Goal: Task Accomplishment & Management: Complete application form

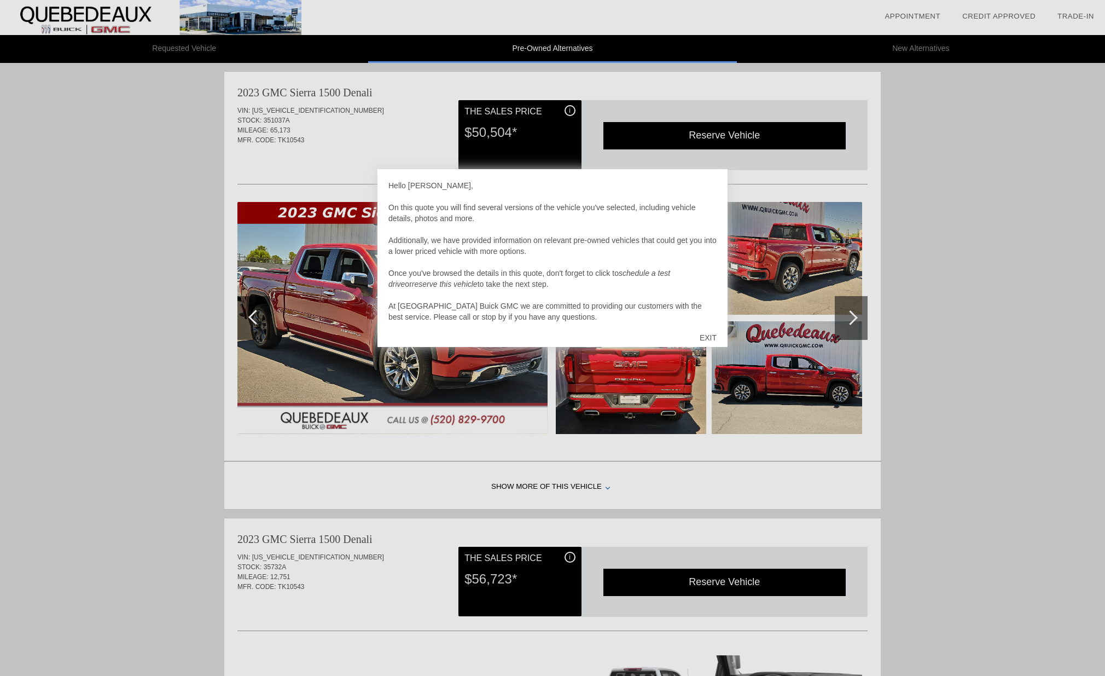
scroll to position [11, 0]
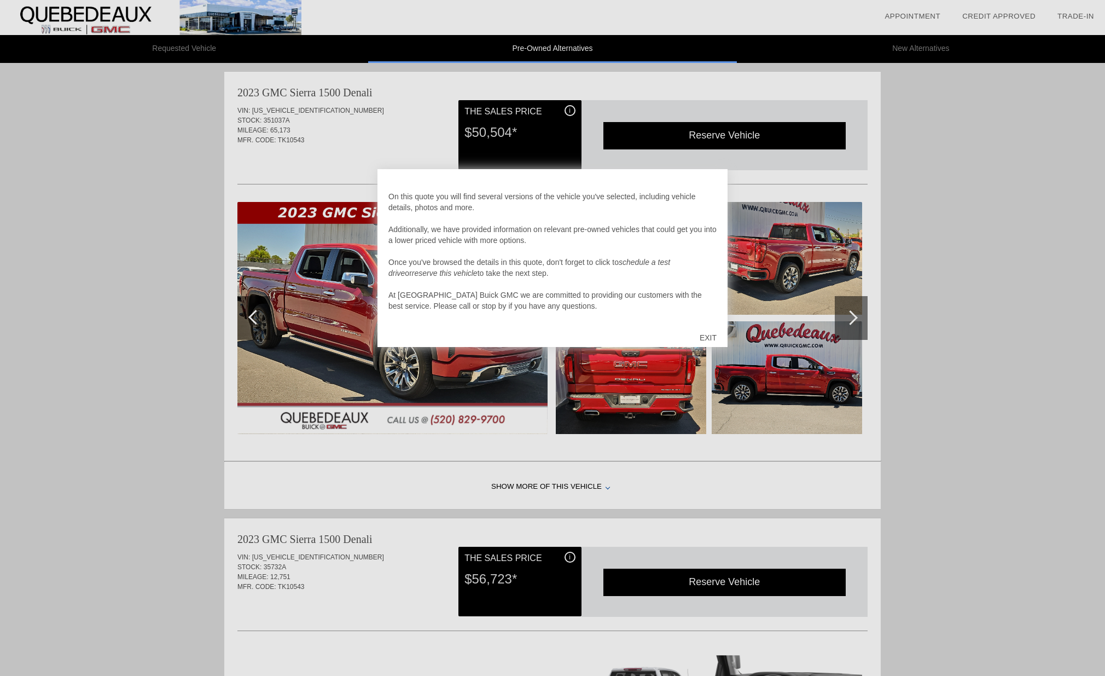
click at [712, 338] on div "EXIT" at bounding box center [708, 337] width 39 height 33
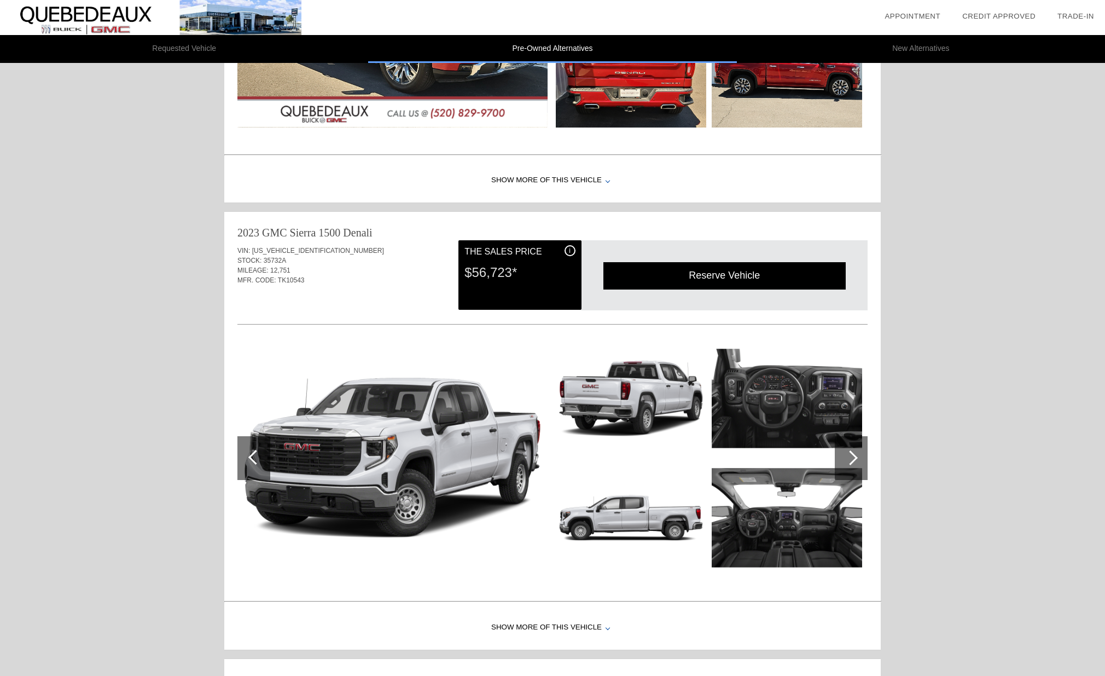
scroll to position [361, 0]
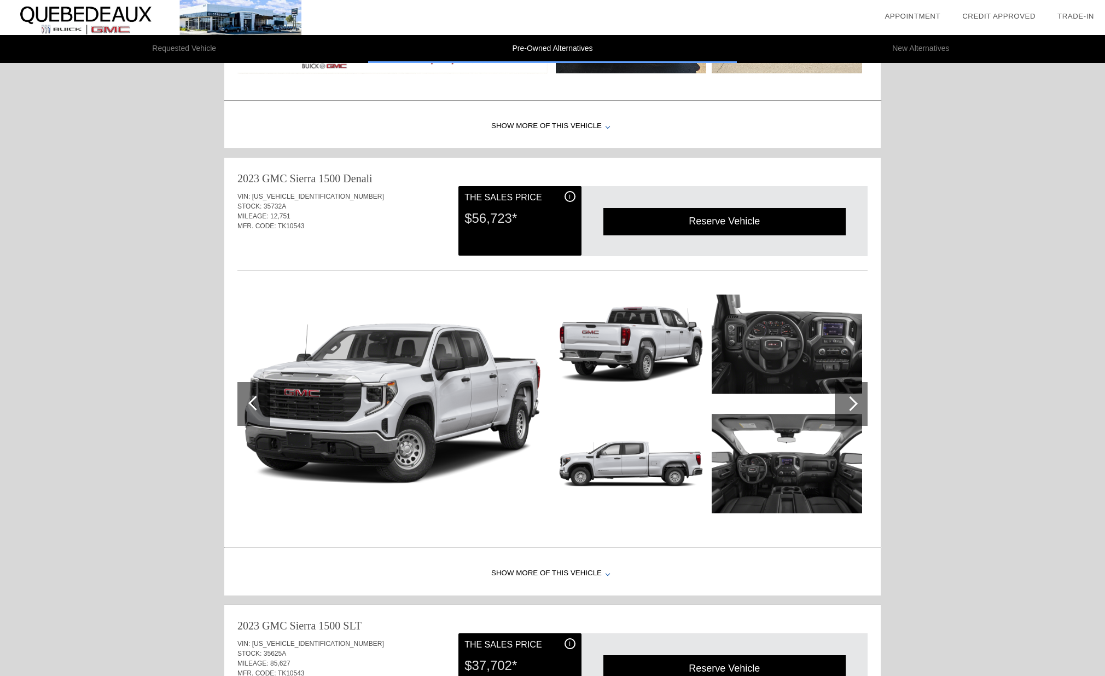
click at [847, 404] on div at bounding box center [850, 403] width 15 height 15
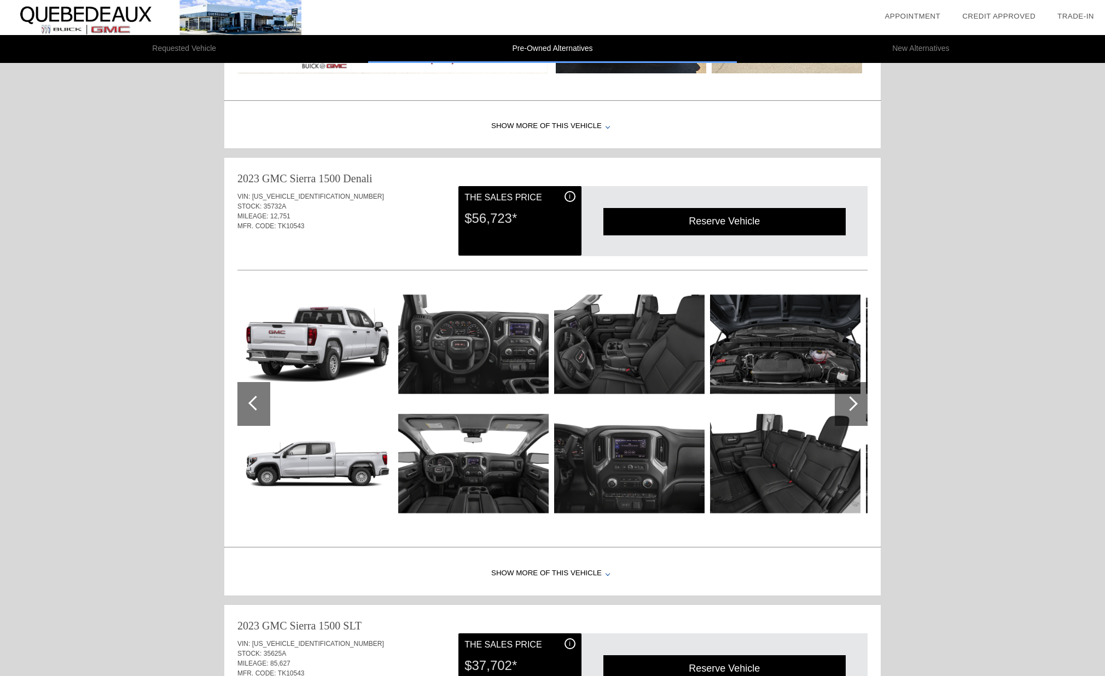
click at [848, 403] on div at bounding box center [850, 403] width 15 height 15
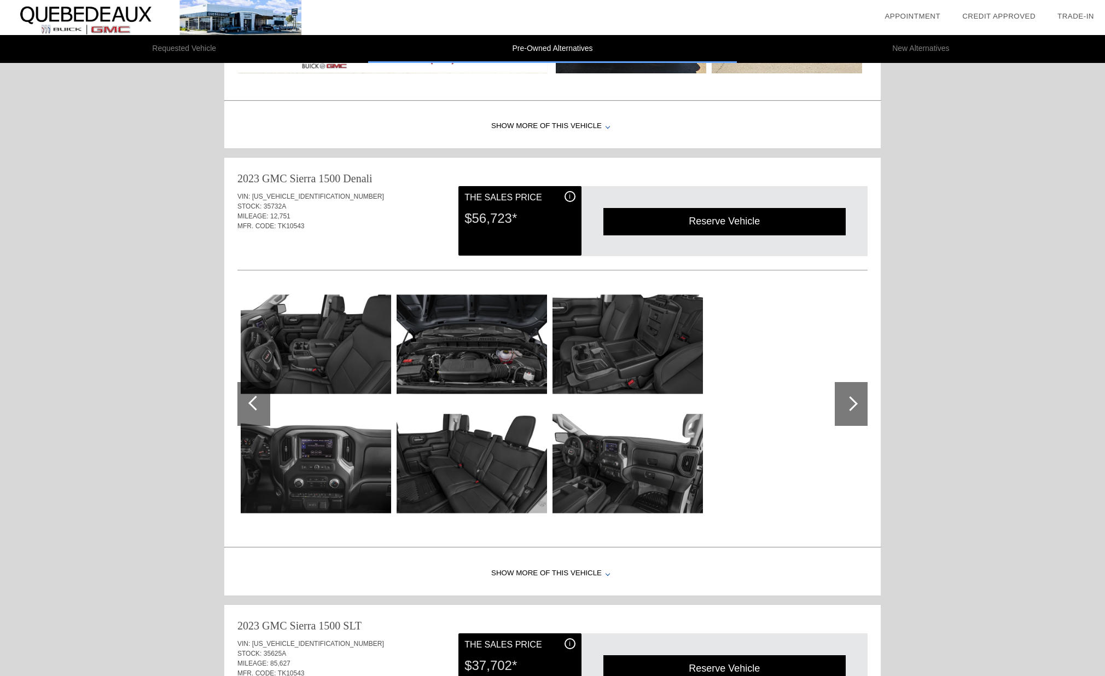
click at [254, 402] on div at bounding box center [255, 403] width 15 height 15
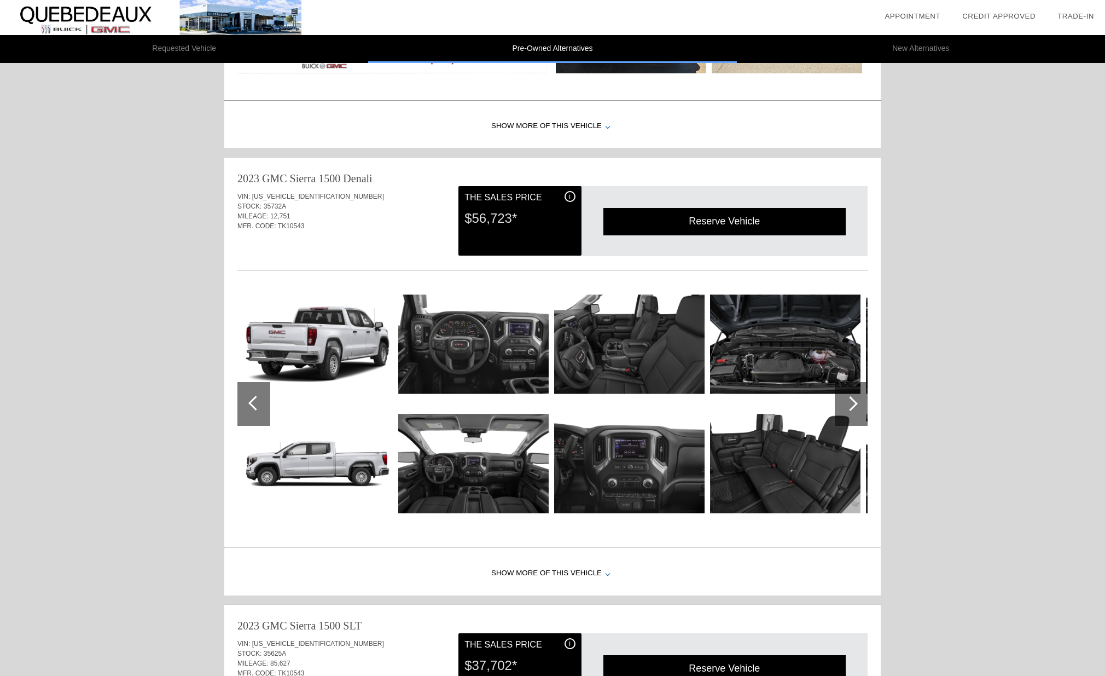
click at [254, 402] on div at bounding box center [255, 403] width 15 height 15
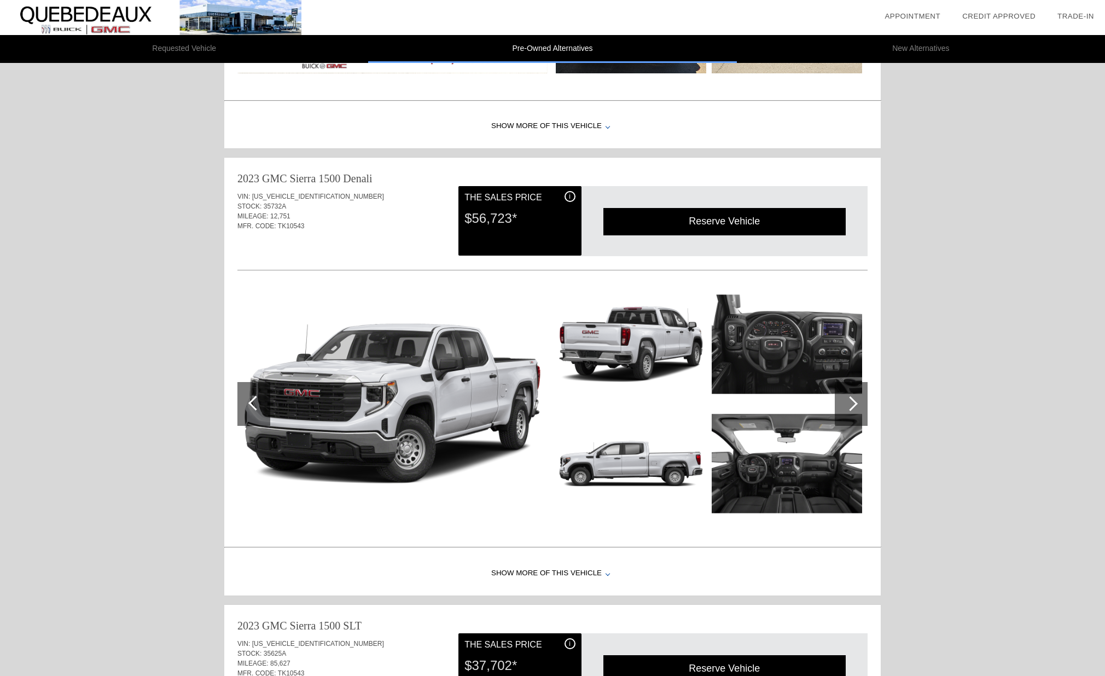
click at [321, 384] on img at bounding box center [392, 404] width 310 height 232
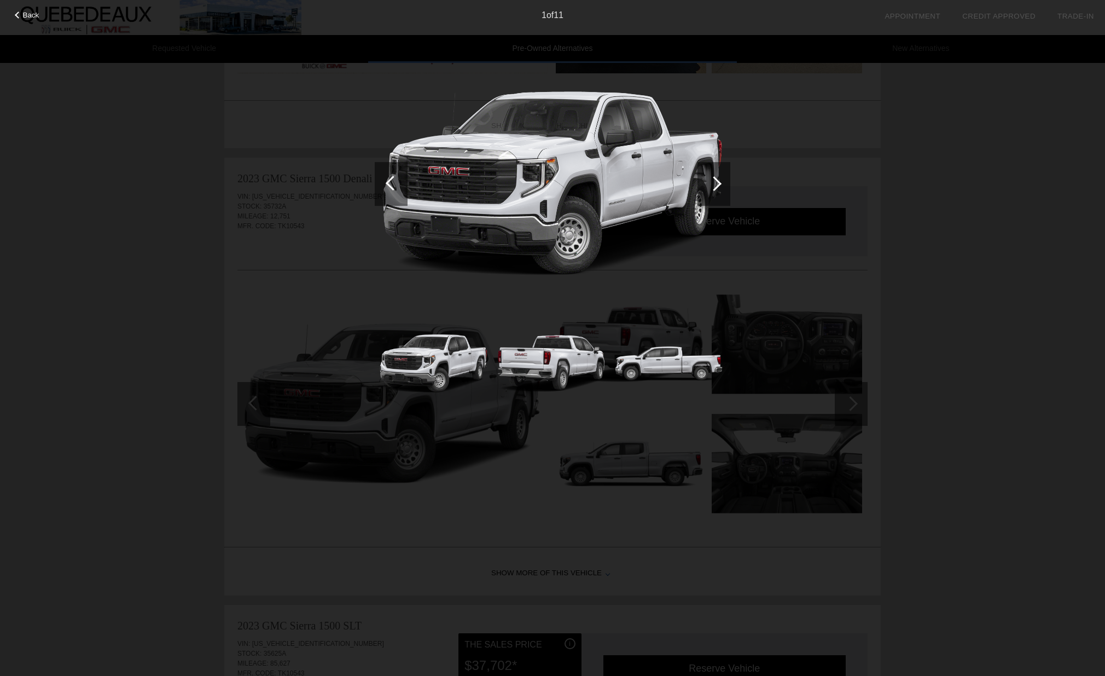
click at [718, 187] on div at bounding box center [714, 184] width 33 height 44
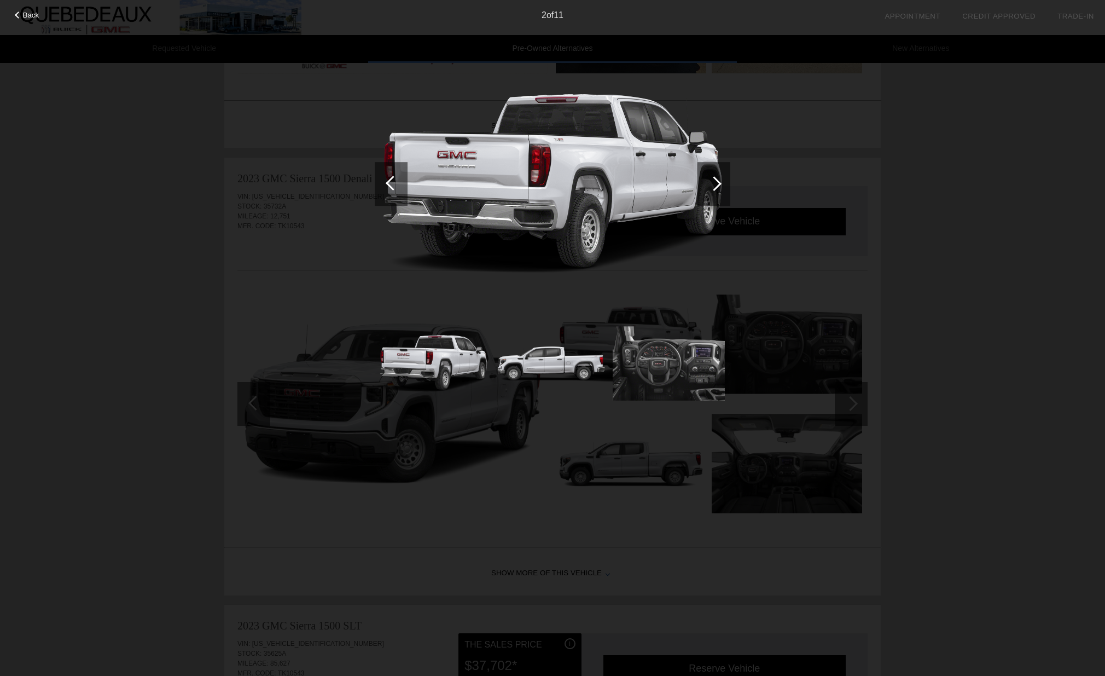
click at [718, 187] on div at bounding box center [714, 184] width 33 height 44
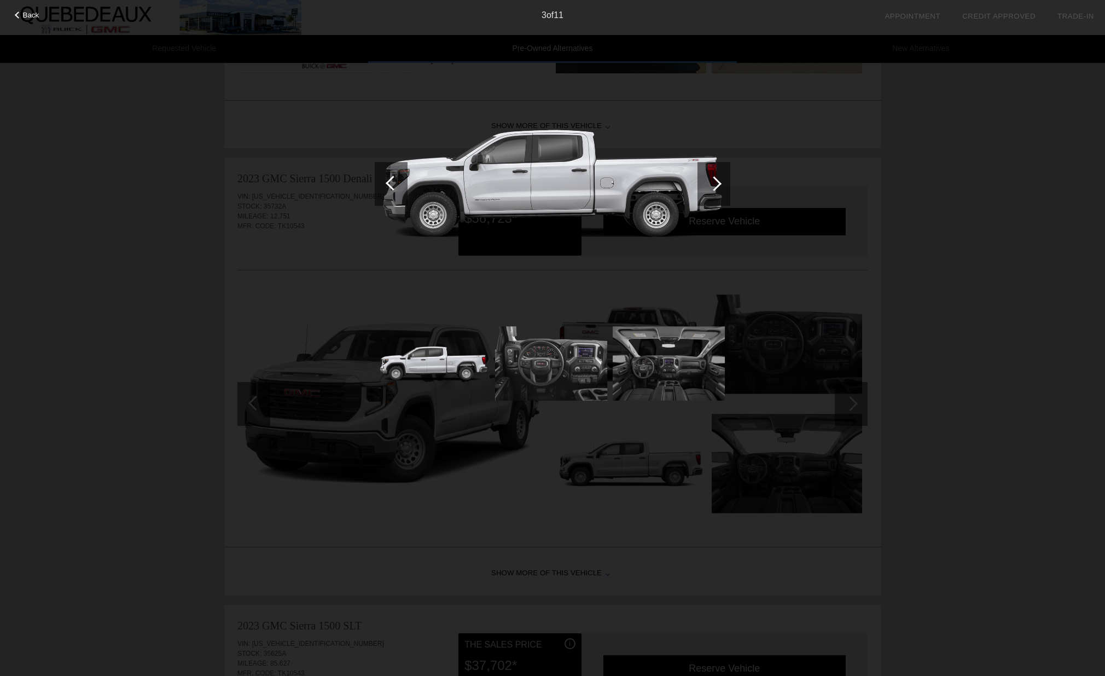
click at [718, 187] on div at bounding box center [714, 184] width 33 height 44
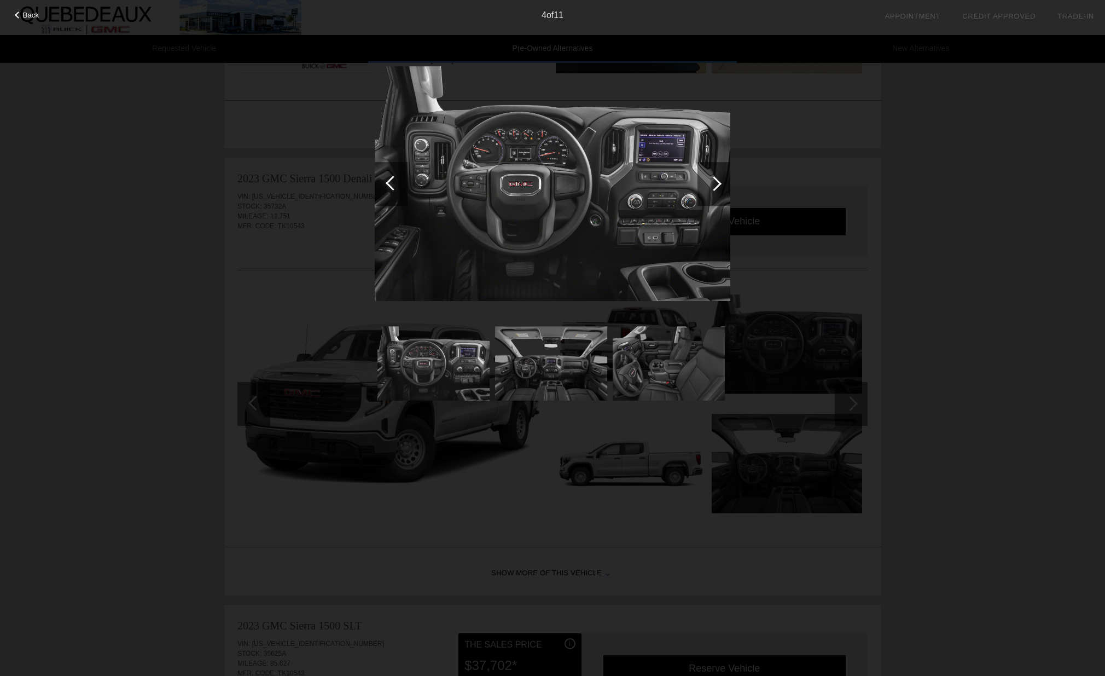
click at [718, 187] on div at bounding box center [714, 184] width 33 height 44
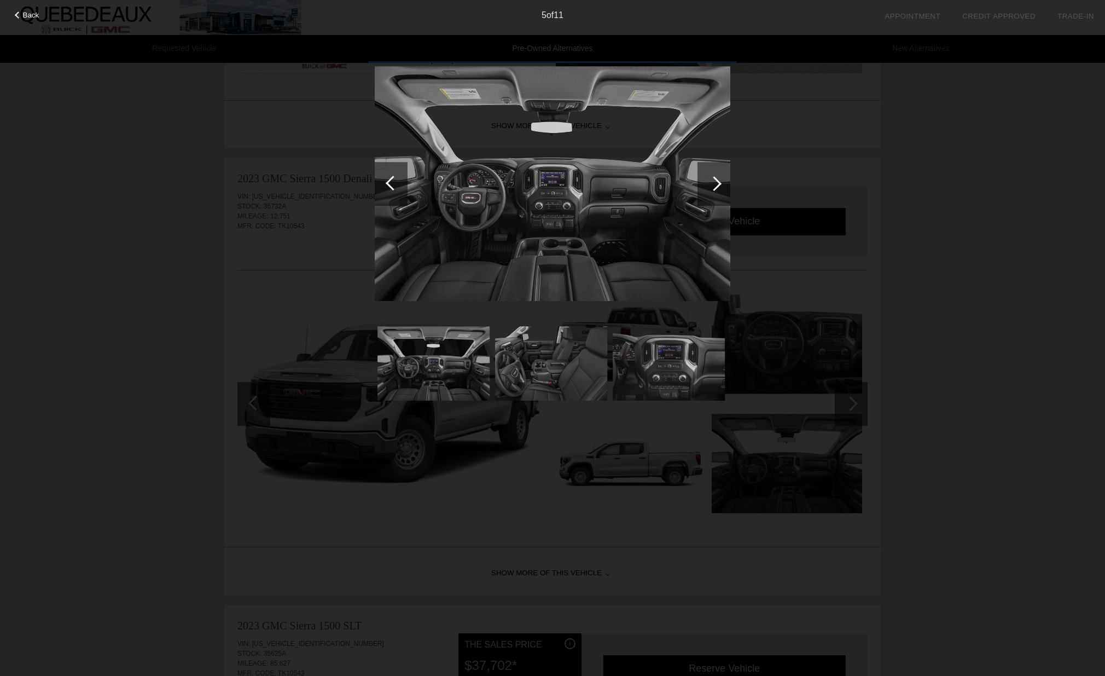
click at [718, 187] on div at bounding box center [714, 184] width 33 height 44
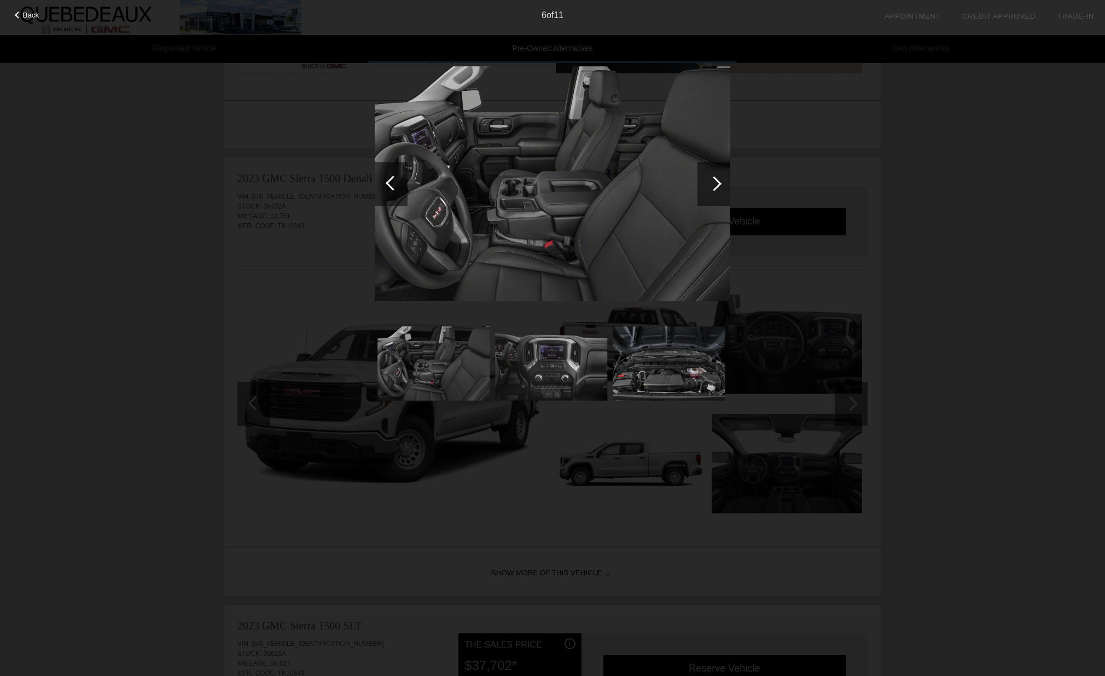
click at [718, 187] on div at bounding box center [714, 184] width 33 height 44
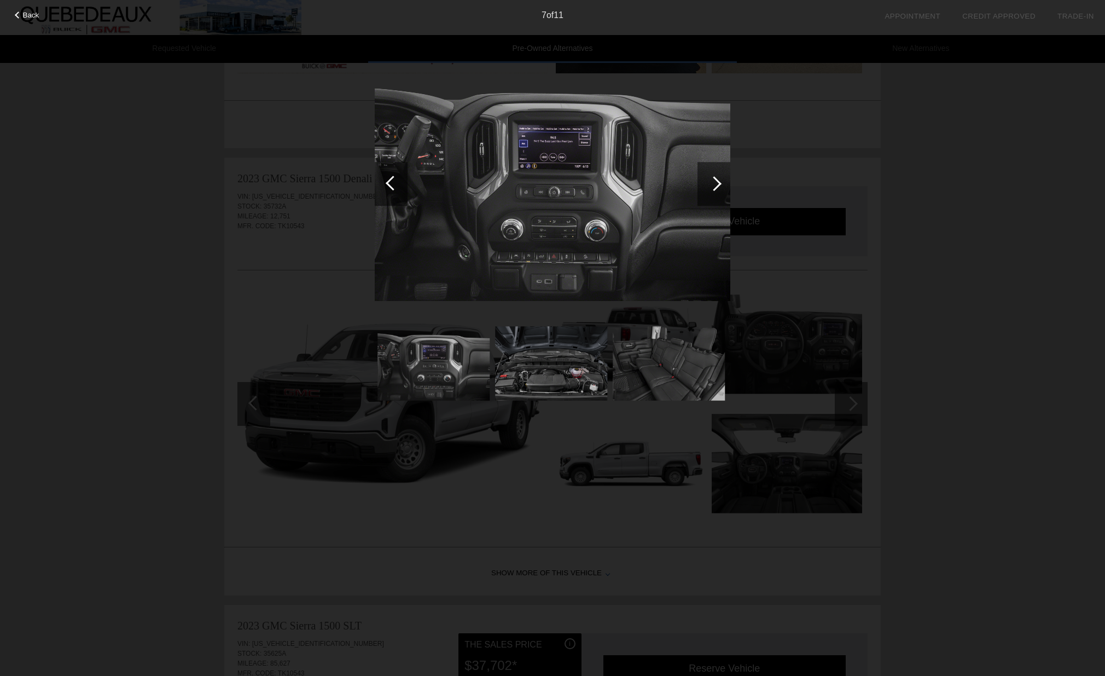
click at [387, 187] on div at bounding box center [391, 184] width 33 height 44
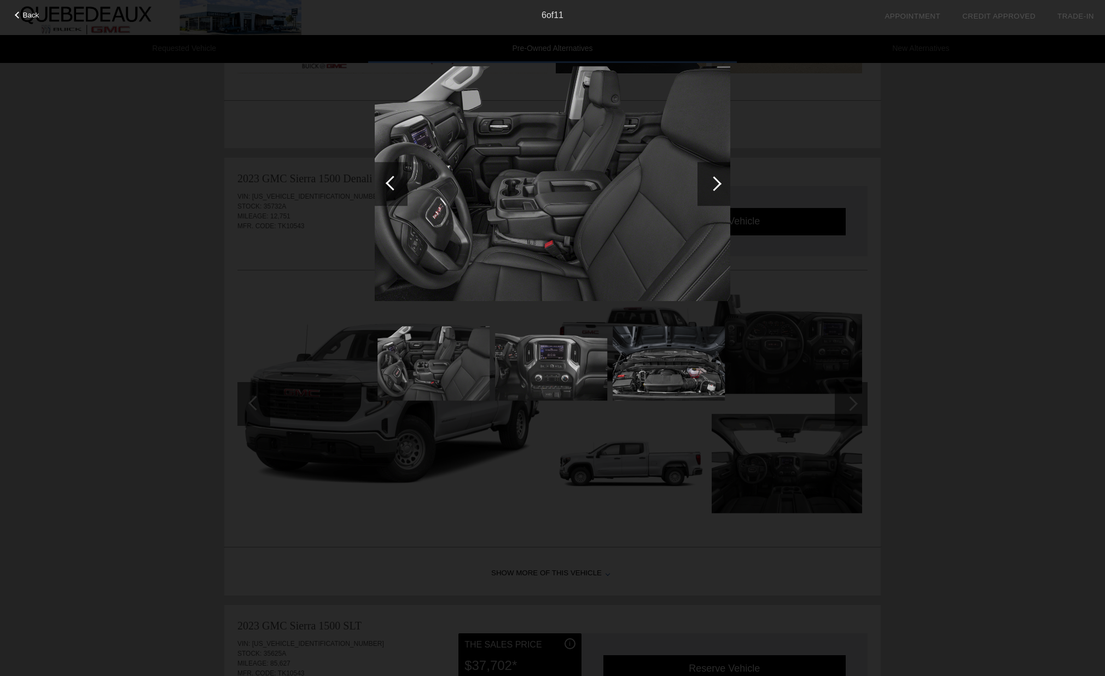
click at [387, 187] on div at bounding box center [391, 184] width 33 height 44
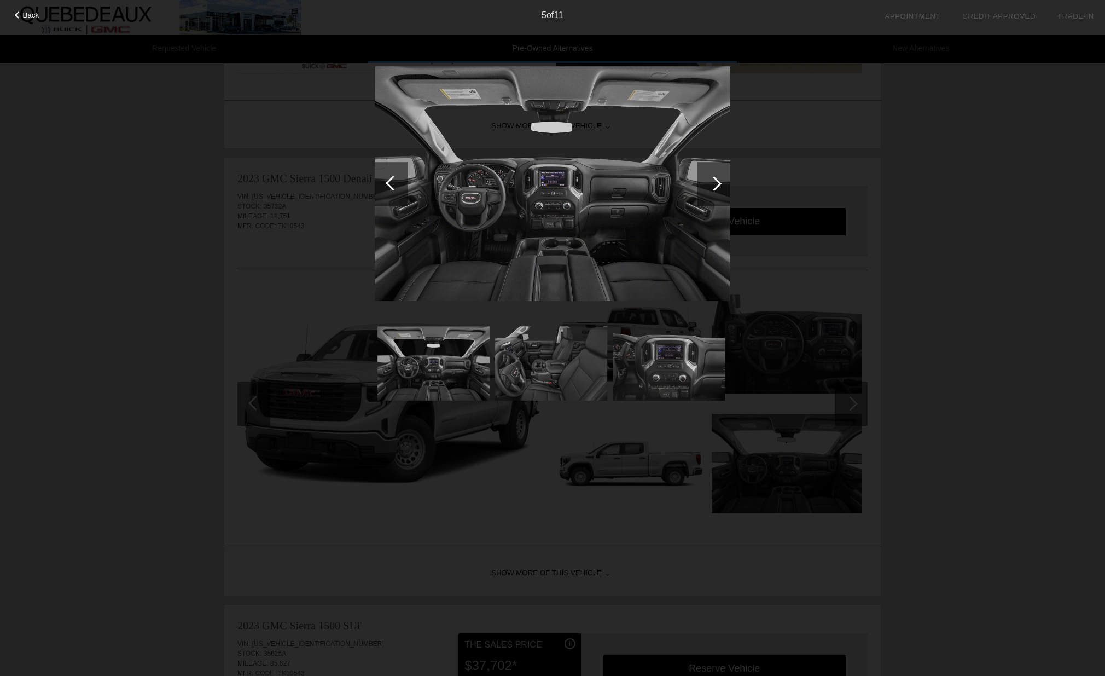
click at [717, 183] on div at bounding box center [714, 183] width 15 height 15
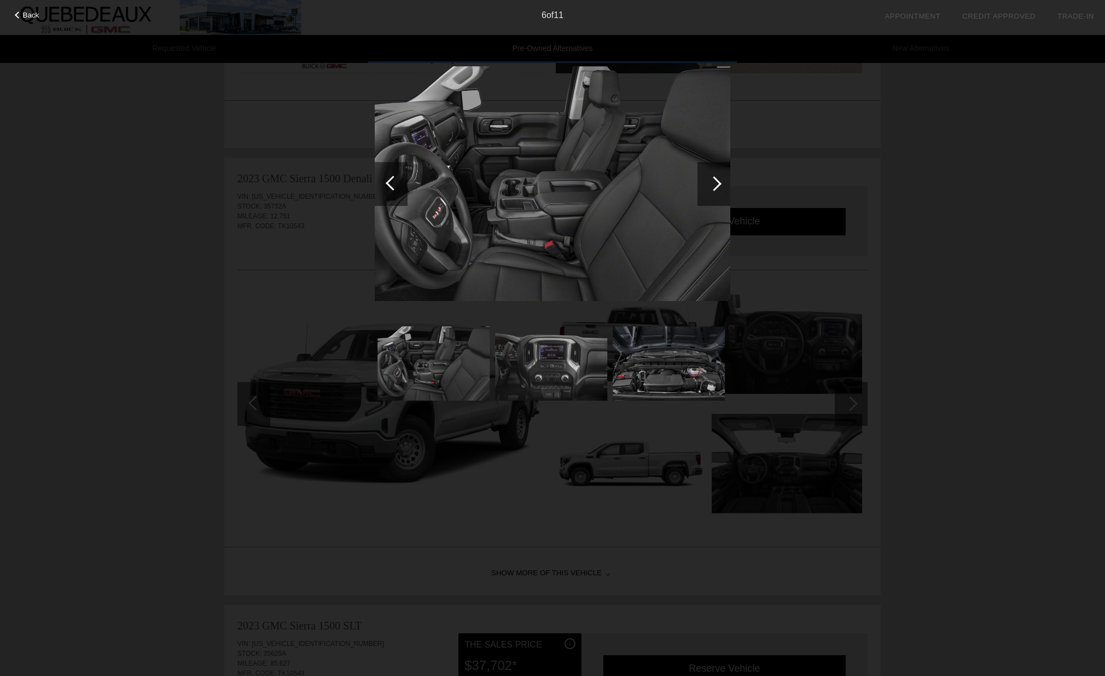
click at [717, 183] on div at bounding box center [714, 183] width 15 height 15
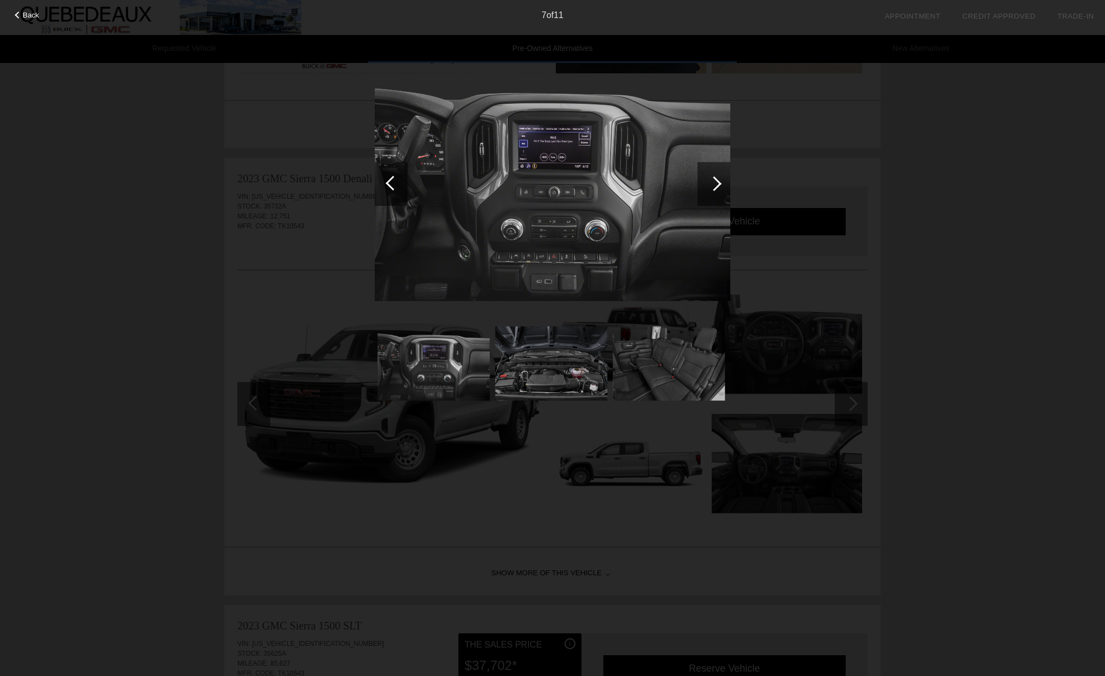
click at [717, 183] on div at bounding box center [714, 183] width 15 height 15
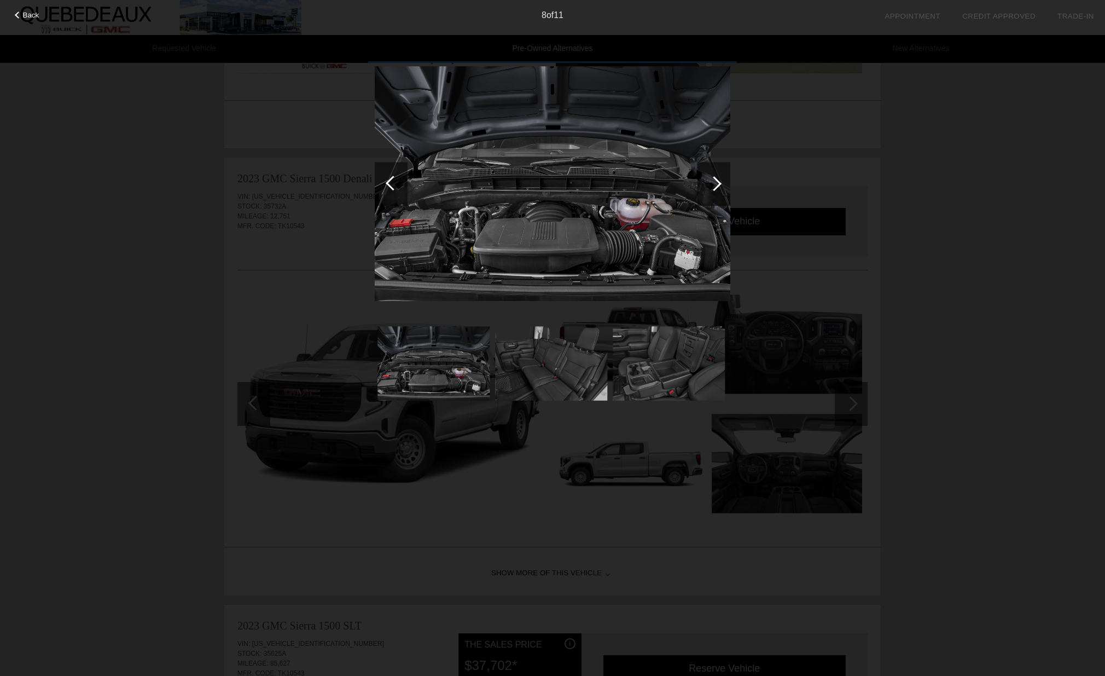
click at [717, 183] on div at bounding box center [714, 183] width 15 height 15
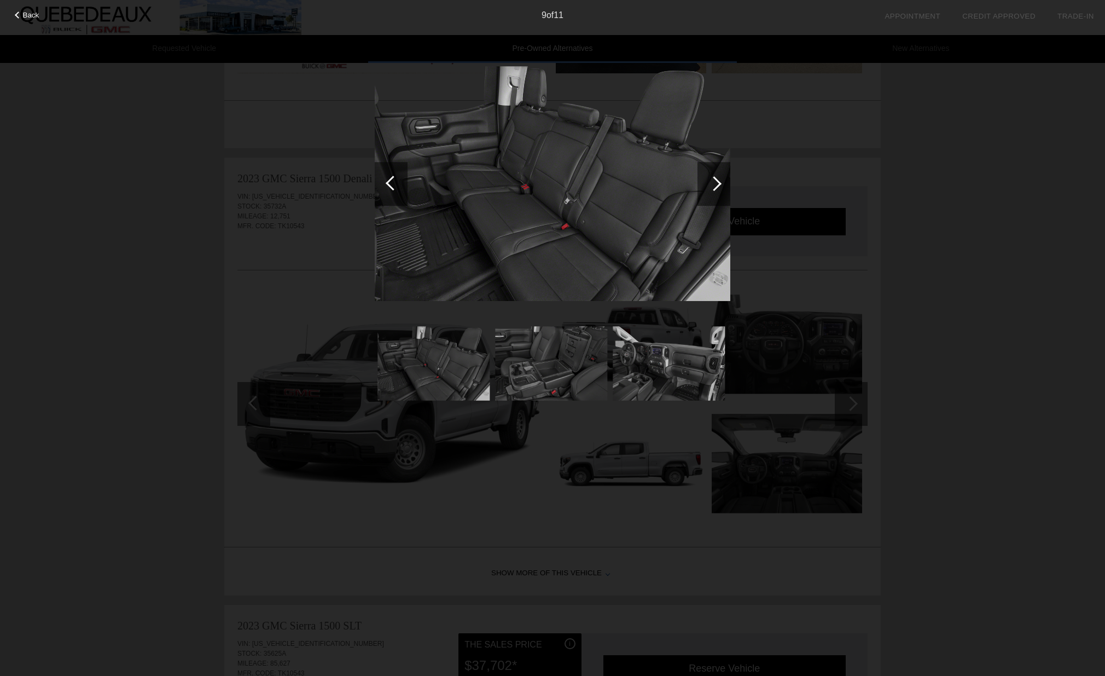
click at [717, 183] on div at bounding box center [714, 183] width 15 height 15
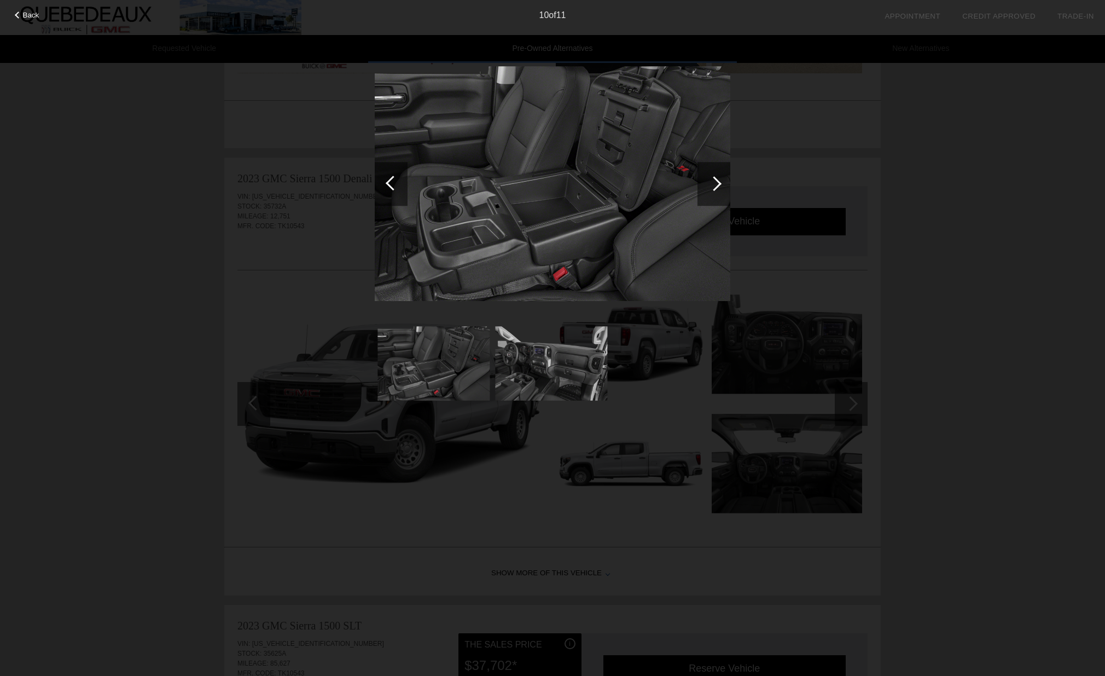
click at [392, 184] on div at bounding box center [393, 183] width 15 height 15
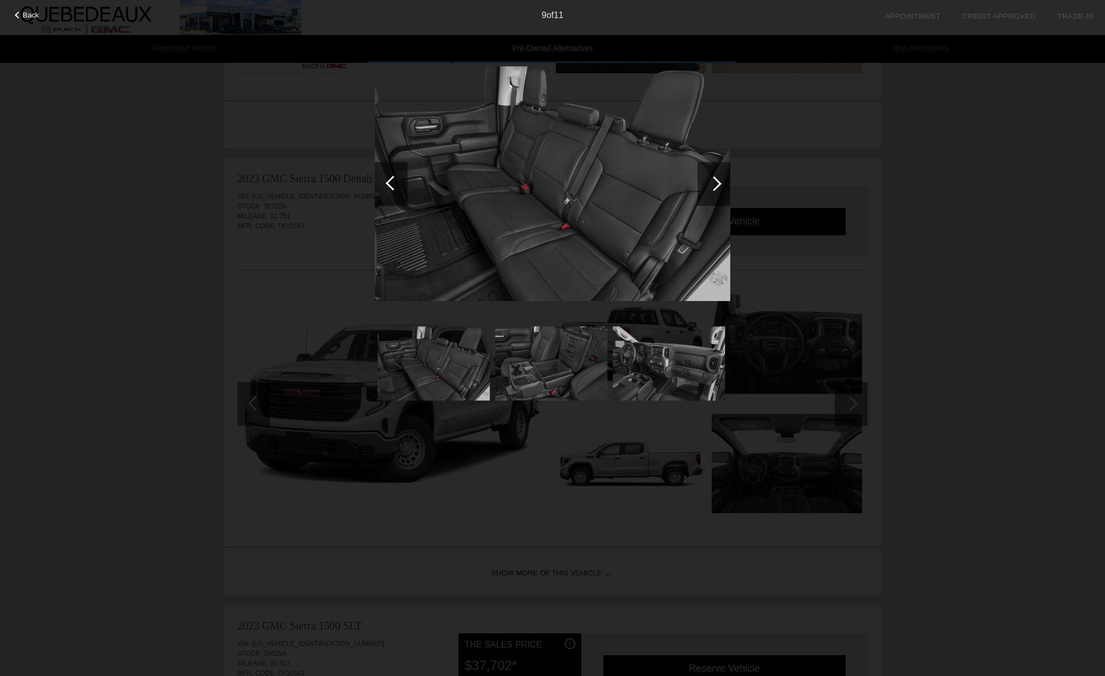
click at [716, 183] on div at bounding box center [714, 183] width 15 height 15
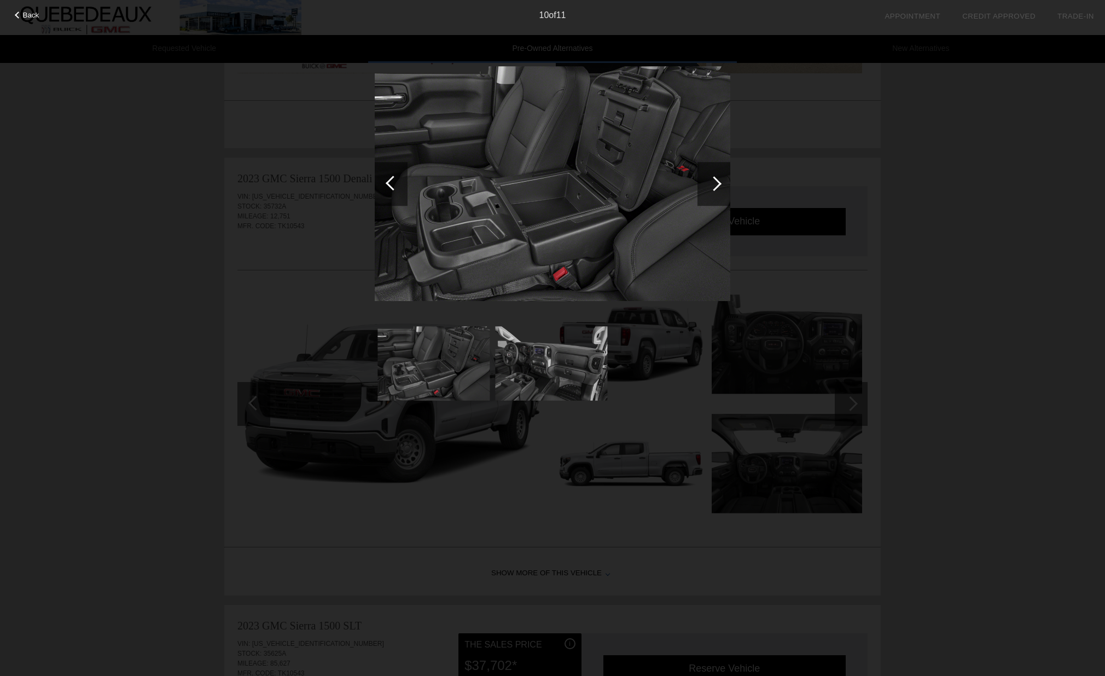
click at [716, 183] on div at bounding box center [714, 183] width 15 height 15
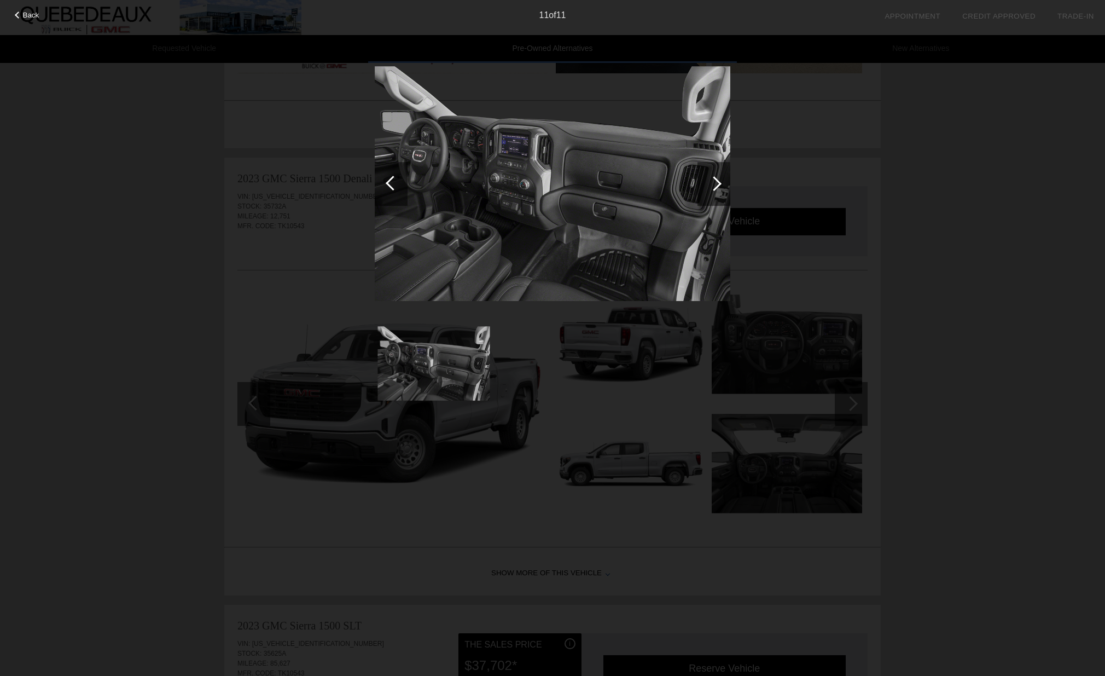
click at [716, 183] on div at bounding box center [714, 183] width 15 height 15
click at [714, 184] on div at bounding box center [714, 183] width 15 height 15
click at [393, 185] on div at bounding box center [393, 183] width 15 height 15
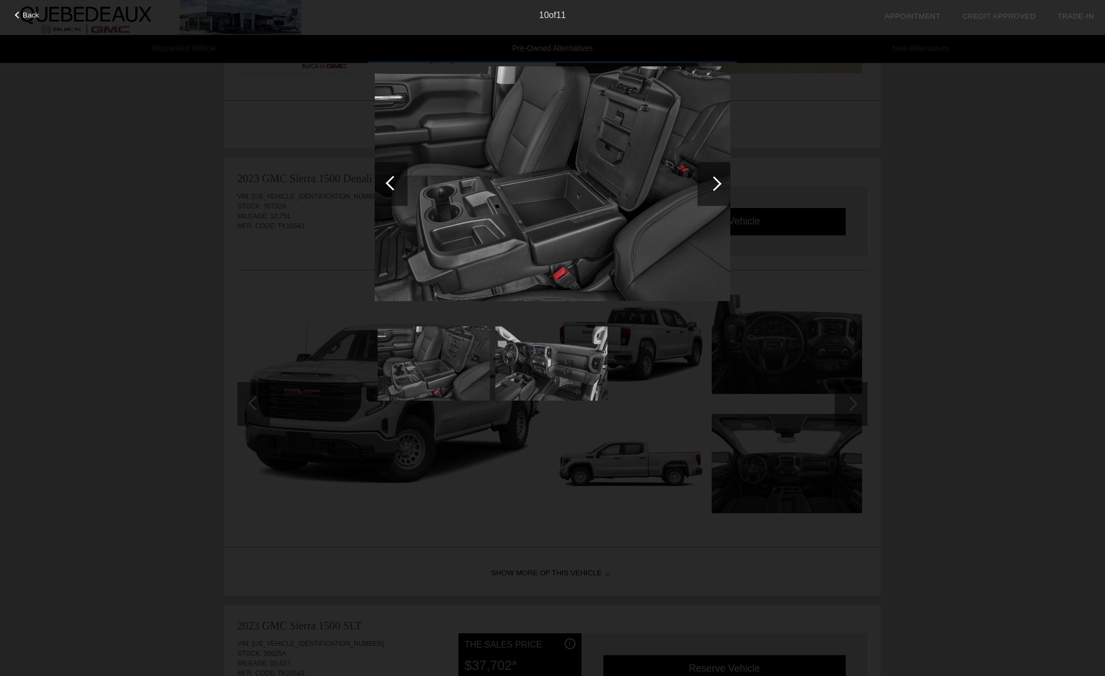
click at [523, 387] on img at bounding box center [551, 363] width 112 height 84
click at [527, 379] on img at bounding box center [551, 363] width 112 height 84
click at [391, 183] on div at bounding box center [393, 183] width 15 height 15
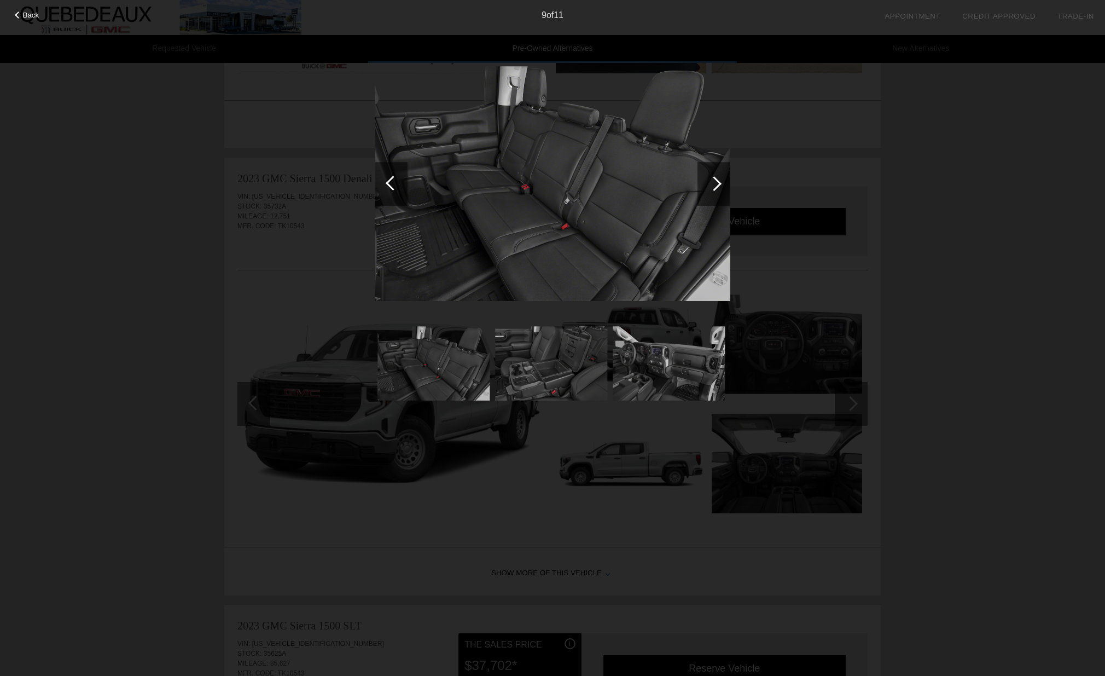
click at [391, 183] on div at bounding box center [393, 183] width 15 height 15
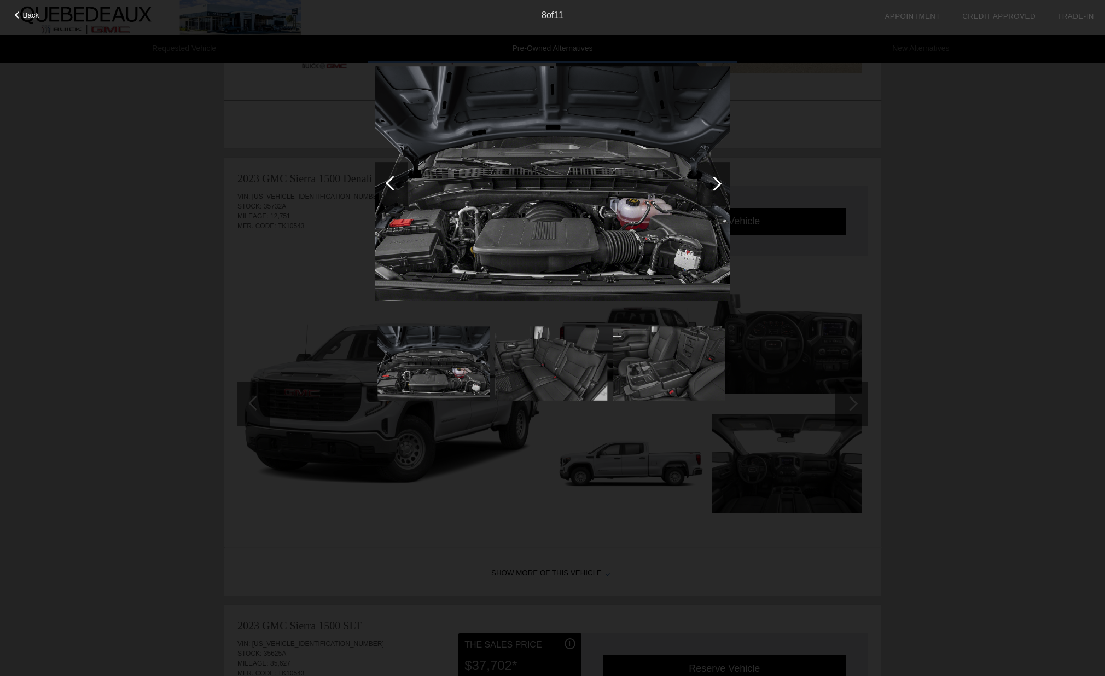
click at [391, 183] on div at bounding box center [393, 183] width 15 height 15
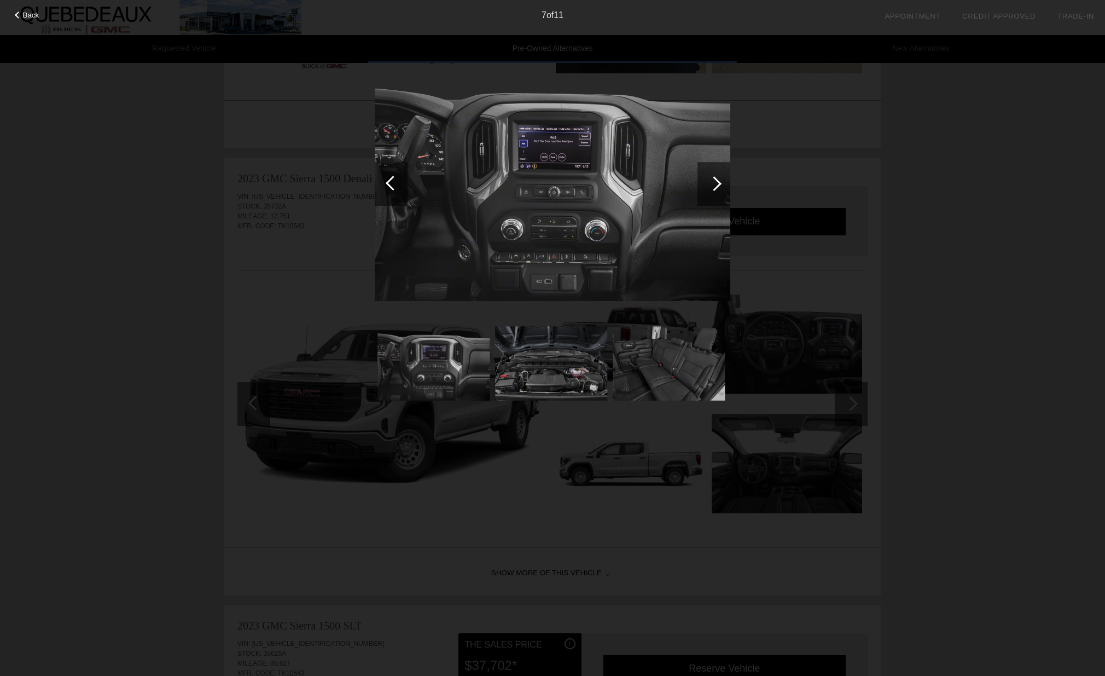
click at [391, 183] on div at bounding box center [393, 183] width 15 height 15
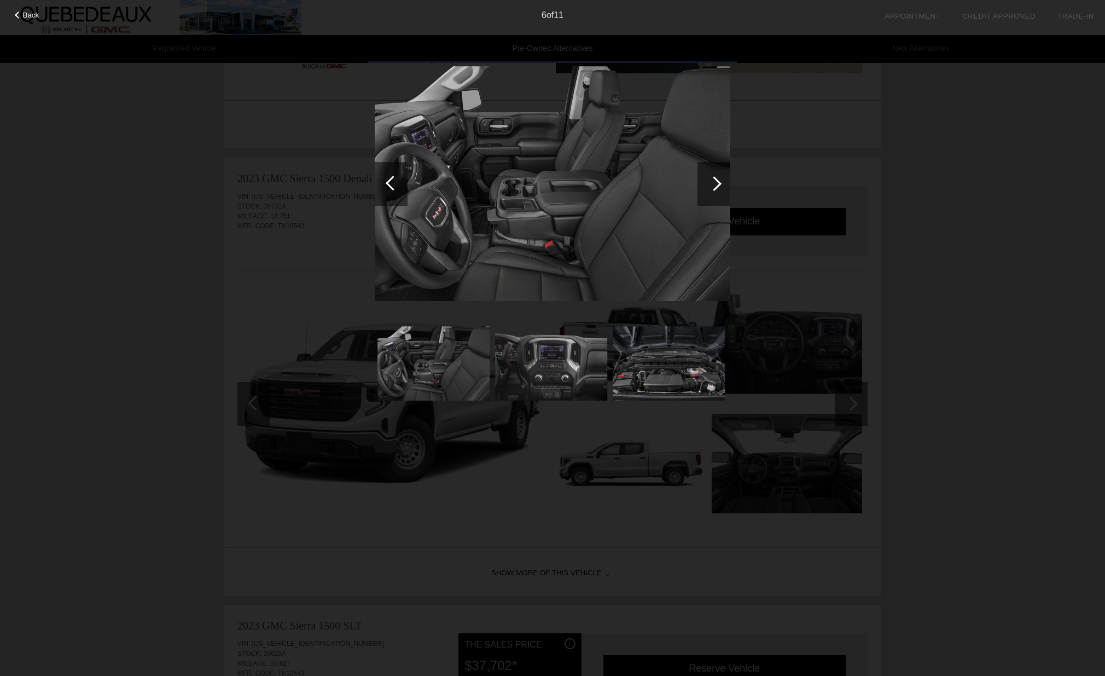
click at [391, 183] on div at bounding box center [393, 183] width 15 height 15
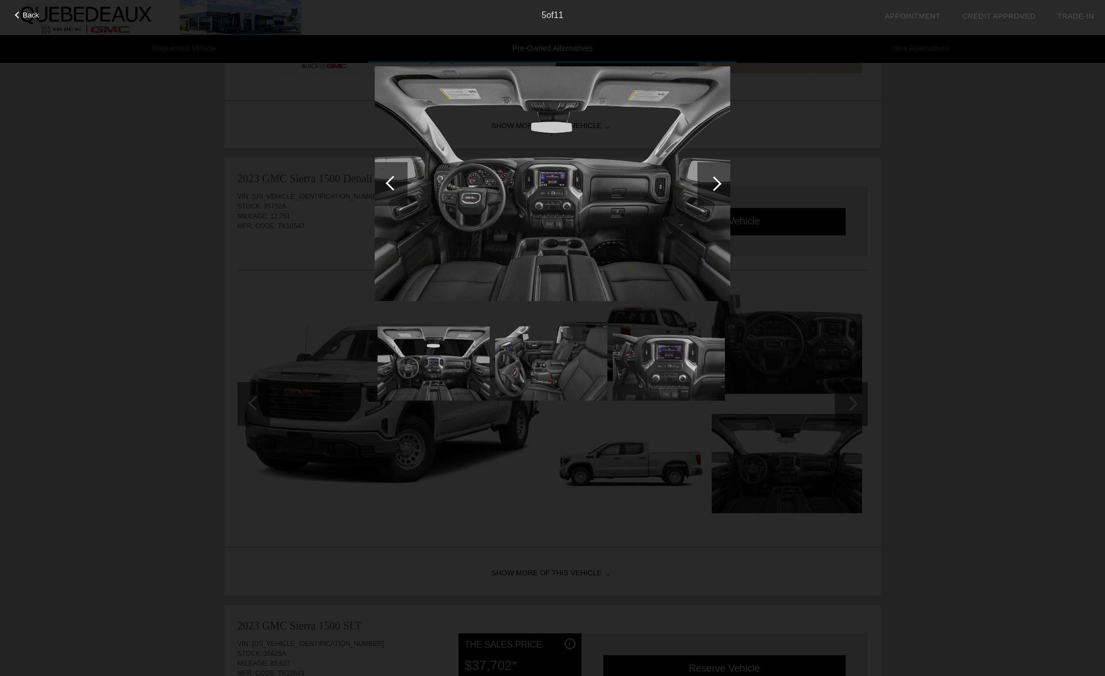
click at [391, 183] on div at bounding box center [393, 183] width 15 height 15
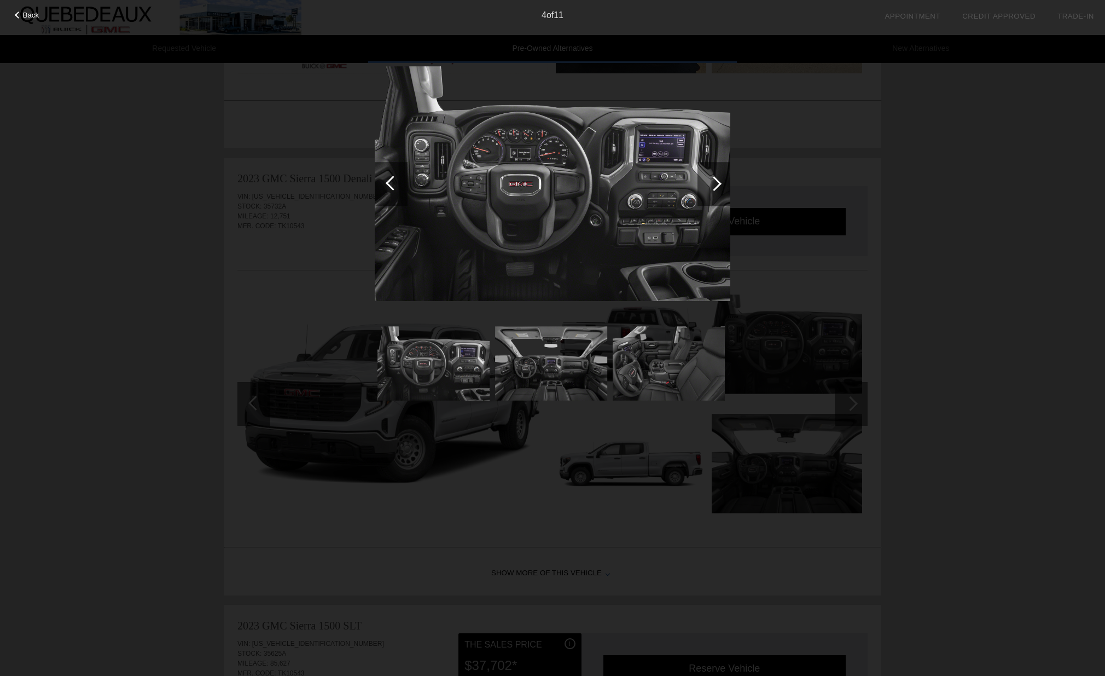
click at [391, 183] on div at bounding box center [393, 183] width 15 height 15
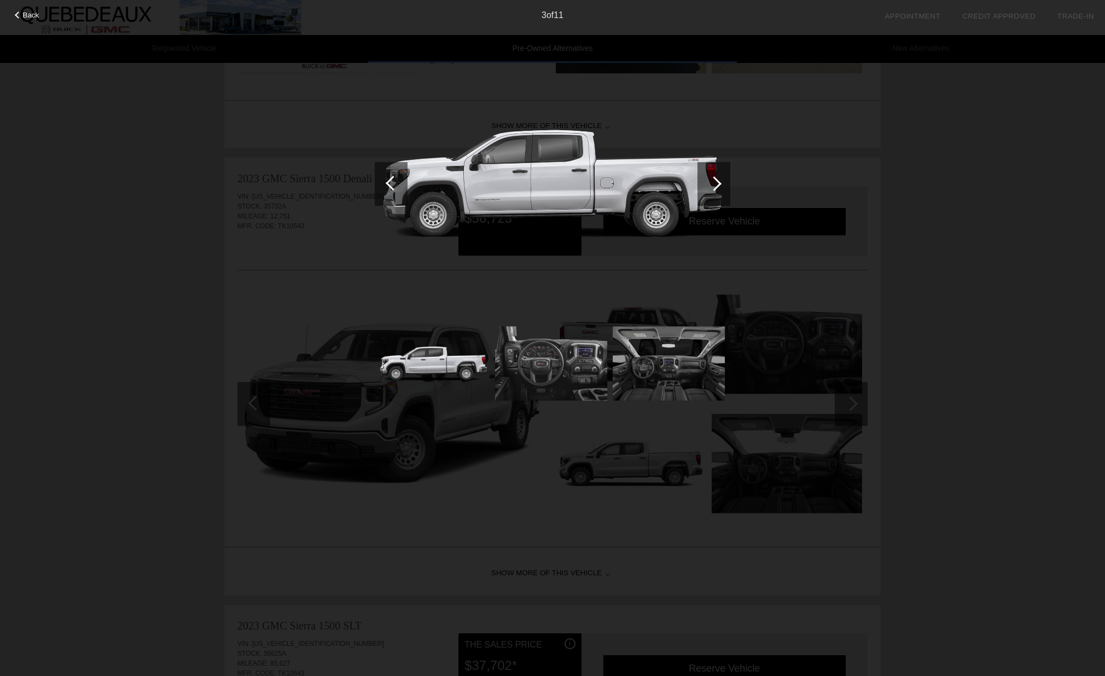
click at [391, 183] on div at bounding box center [393, 183] width 15 height 15
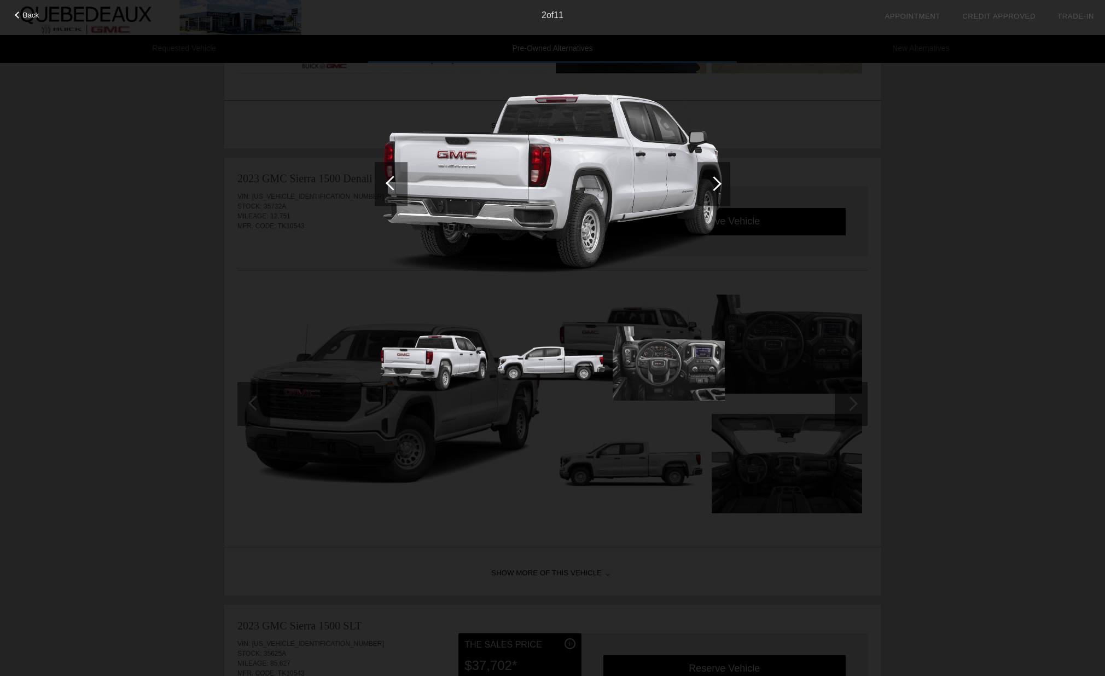
click at [391, 183] on div at bounding box center [393, 183] width 15 height 15
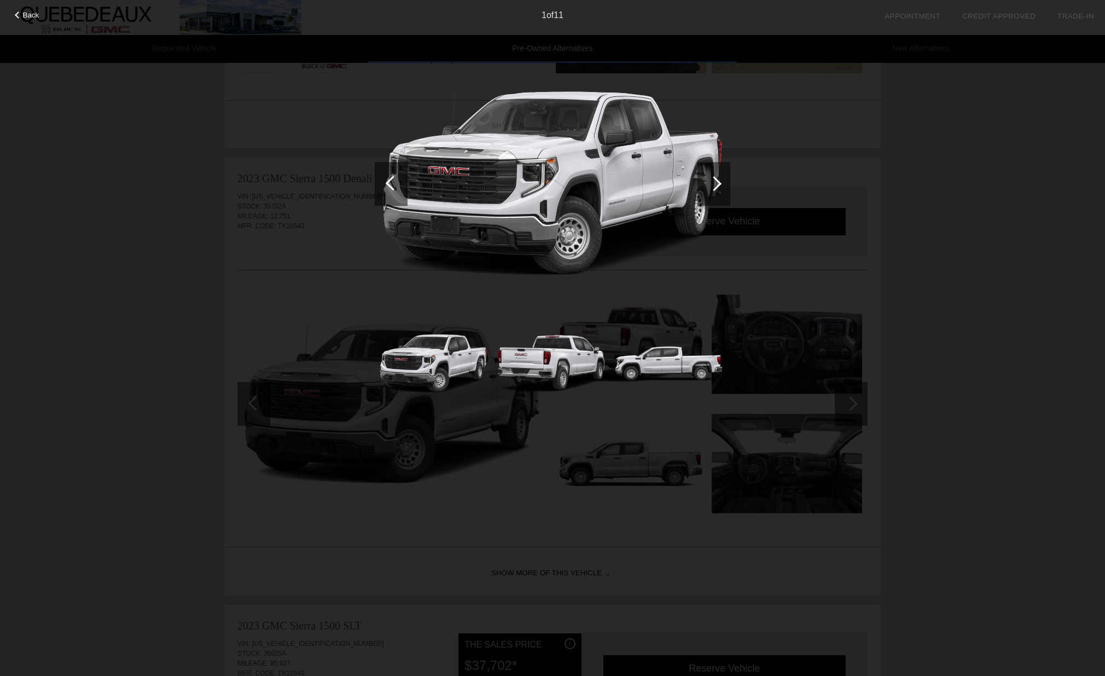
click at [391, 183] on div at bounding box center [393, 183] width 15 height 15
